Goal: Information Seeking & Learning: Find specific fact

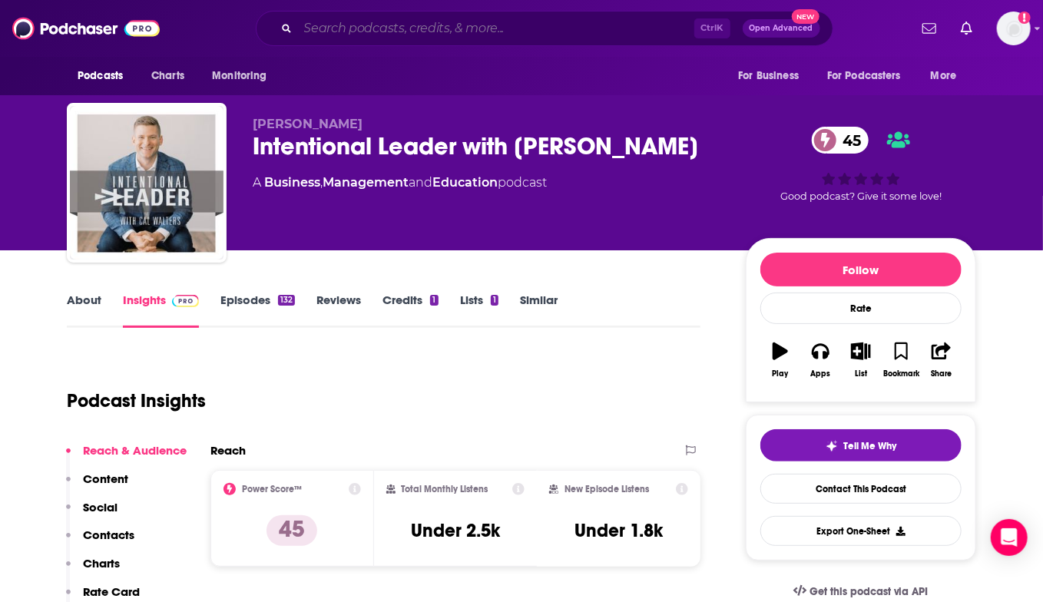
click at [405, 30] on input "Search podcasts, credits, & more..." at bounding box center [496, 28] width 396 height 25
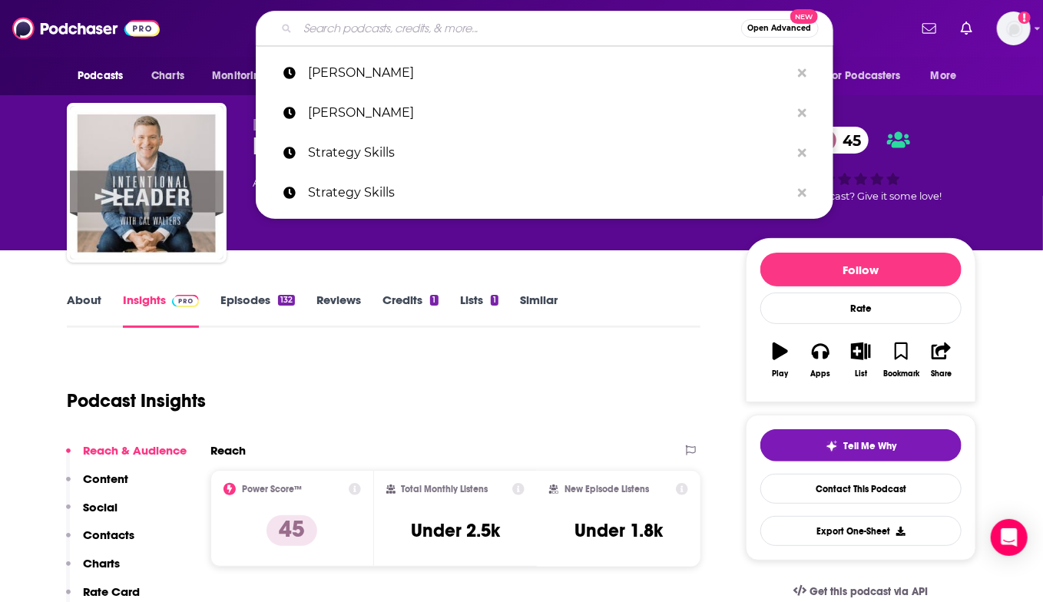
paste input "[PERSON_NAME]"
type input "[PERSON_NAME]"
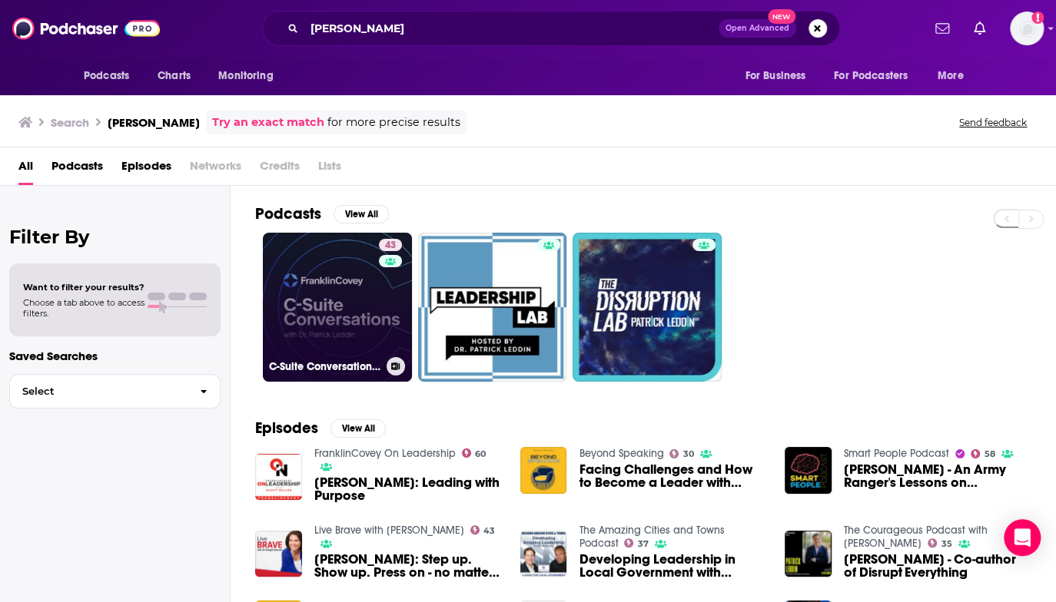
click at [350, 315] on link "43 C-Suite Conversations with [PERSON_NAME]" at bounding box center [337, 307] width 149 height 149
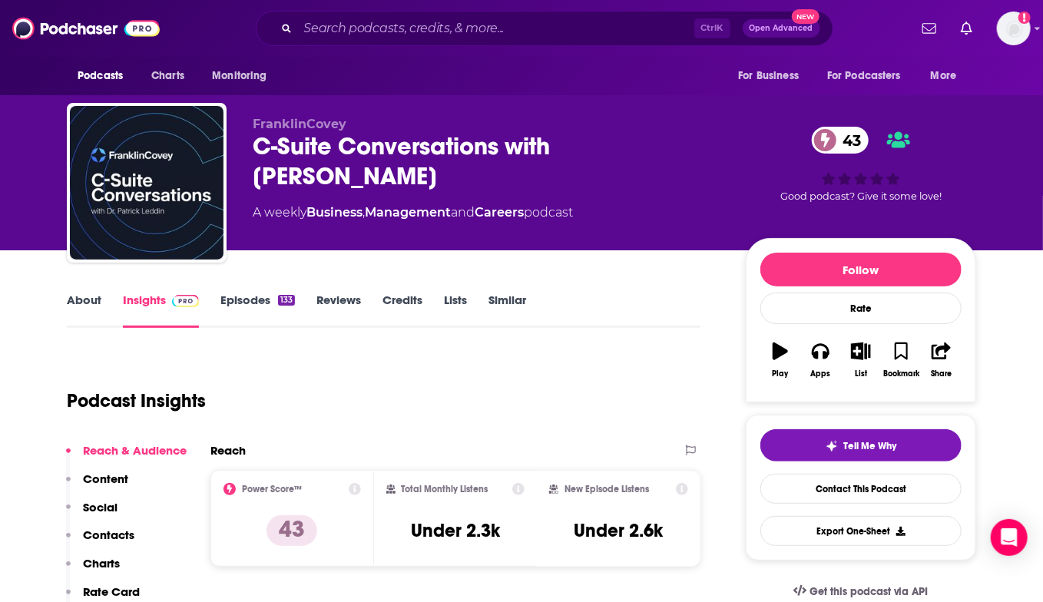
drag, startPoint x: 347, startPoint y: 175, endPoint x: 252, endPoint y: 114, distance: 113.4
click at [252, 114] on div "FranklinCovey C-Suite Conversations with [PERSON_NAME] 43 A weekly Business , M…" at bounding box center [522, 186] width 910 height 166
copy div "FranklinCovey C-Suite Conversations with [PERSON_NAME]"
click at [635, 324] on div "About Insights Episodes 133 Reviews Credits Lists Similar" at bounding box center [384, 309] width 634 height 38
